Goal: Task Accomplishment & Management: Use online tool/utility

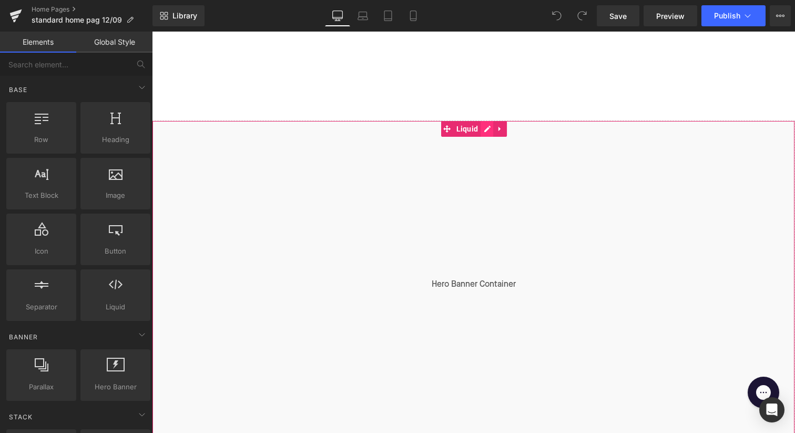
click at [485, 127] on div "Liquid" at bounding box center [473, 284] width 643 height 328
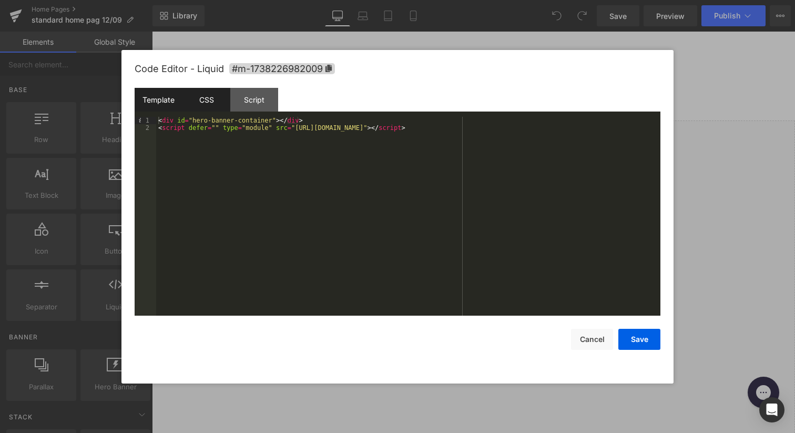
click at [200, 106] on div "CSS" at bounding box center [206, 100] width 48 height 24
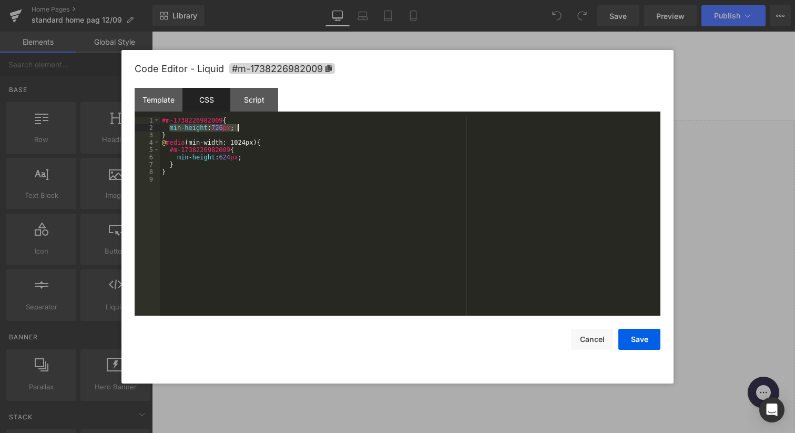
drag, startPoint x: 169, startPoint y: 129, endPoint x: 237, endPoint y: 127, distance: 67.9
click at [237, 127] on div "#m-1738226982009 { min-height : 726 px ; } @ media (min-width: 1024px) { #m-173…" at bounding box center [410, 224] width 501 height 214
click at [642, 343] on button "Save" at bounding box center [639, 339] width 42 height 21
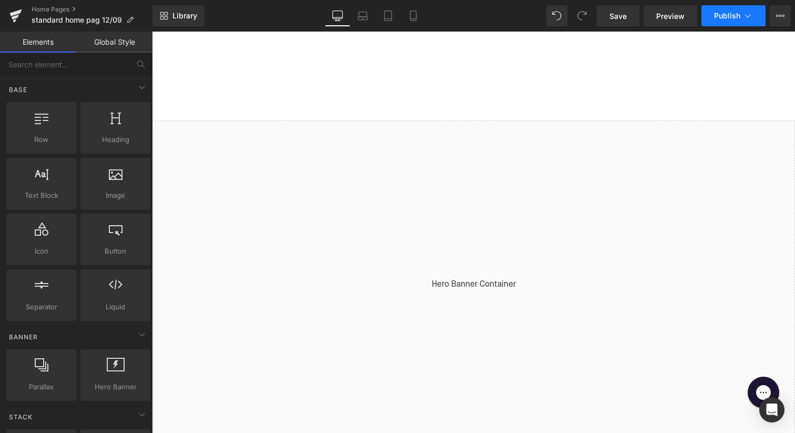
click at [734, 19] on span "Publish" at bounding box center [727, 16] width 26 height 8
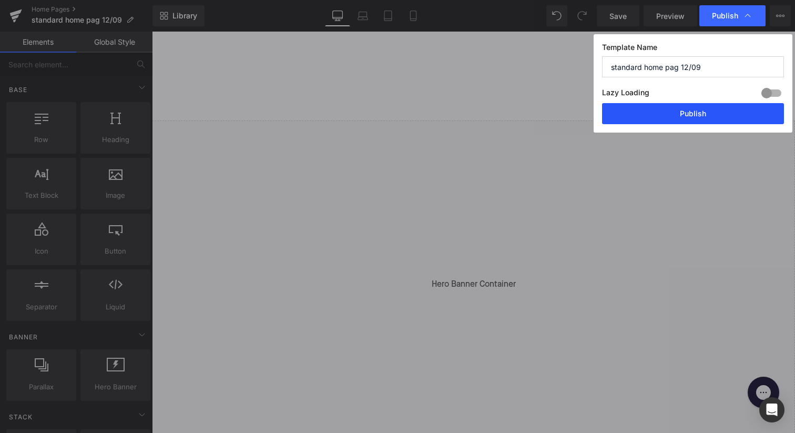
click at [687, 118] on button "Publish" at bounding box center [693, 113] width 182 height 21
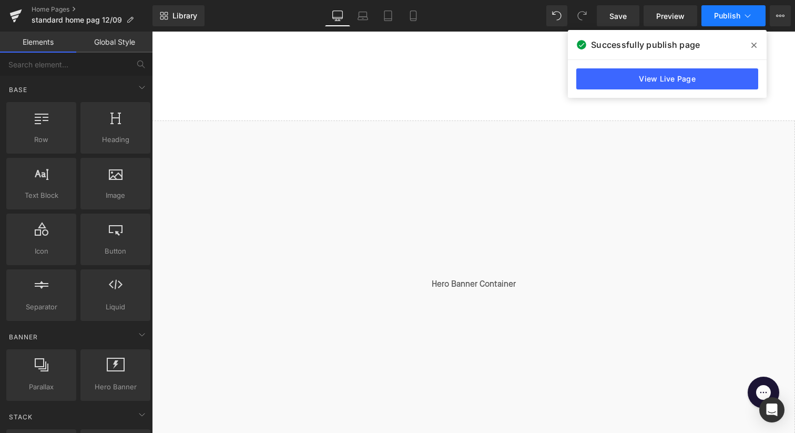
click at [750, 18] on icon at bounding box center [748, 16] width 11 height 11
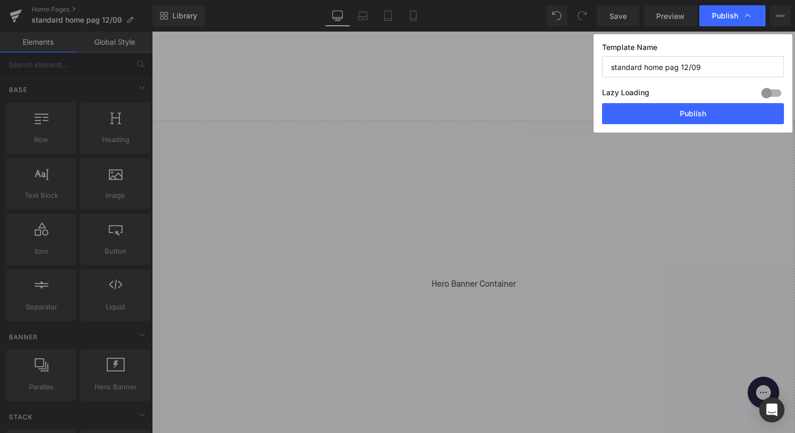
click at [750, 18] on icon at bounding box center [748, 16] width 11 height 11
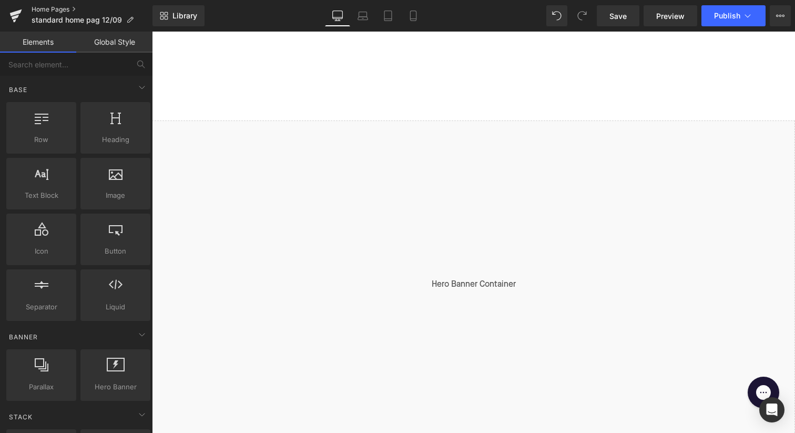
click at [46, 9] on link "Home Pages" at bounding box center [92, 9] width 121 height 8
